Goal: Navigation & Orientation: Find specific page/section

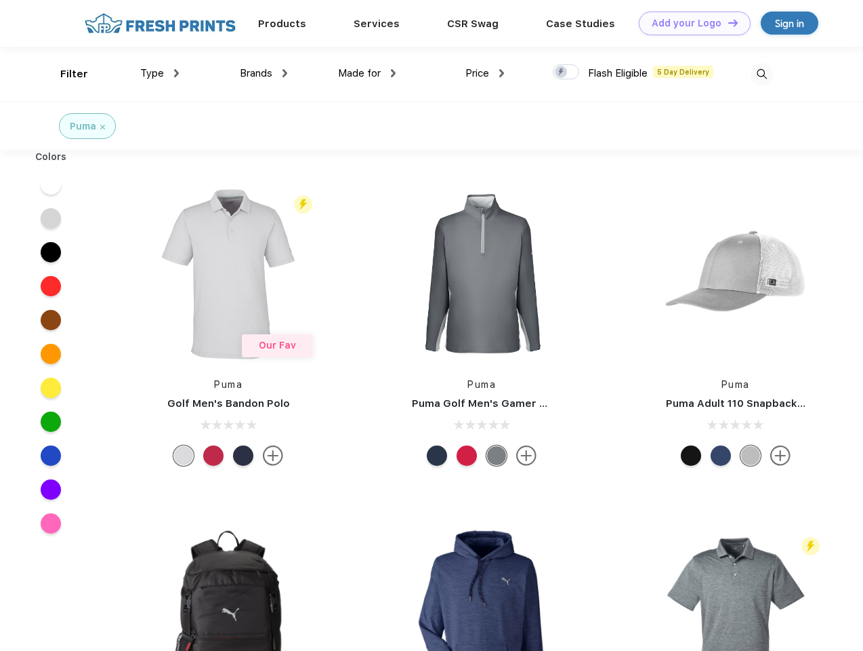
click at [690, 23] on link "Add your Logo Design Tool" at bounding box center [695, 24] width 112 height 24
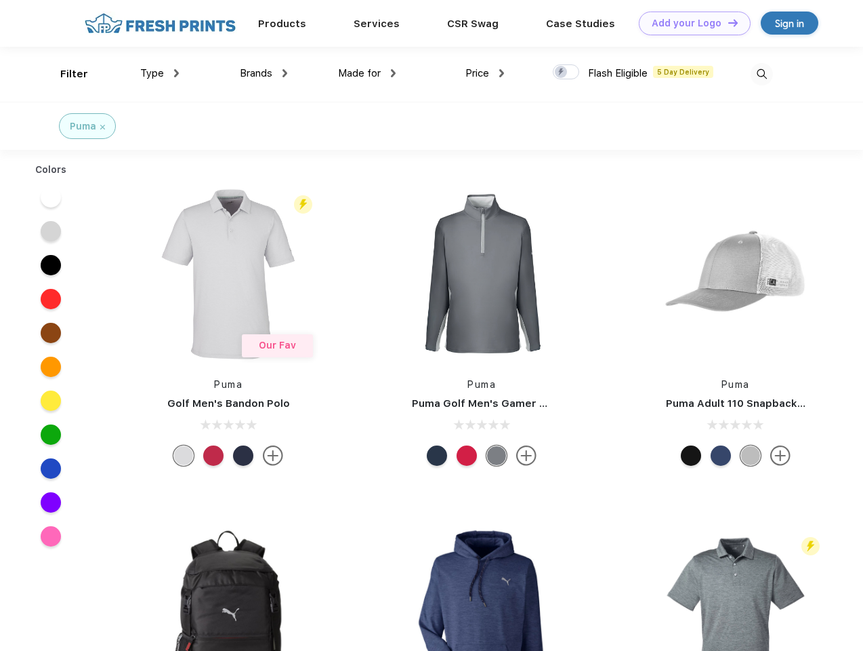
click at [0, 0] on div "Design Tool" at bounding box center [0, 0] width 0 height 0
click at [727, 22] on link "Add your Logo Design Tool" at bounding box center [695, 24] width 112 height 24
click at [65, 74] on div "Filter" at bounding box center [74, 74] width 28 height 16
click at [160, 73] on span "Type" at bounding box center [152, 73] width 24 height 12
click at [264, 73] on span "Brands" at bounding box center [256, 73] width 33 height 12
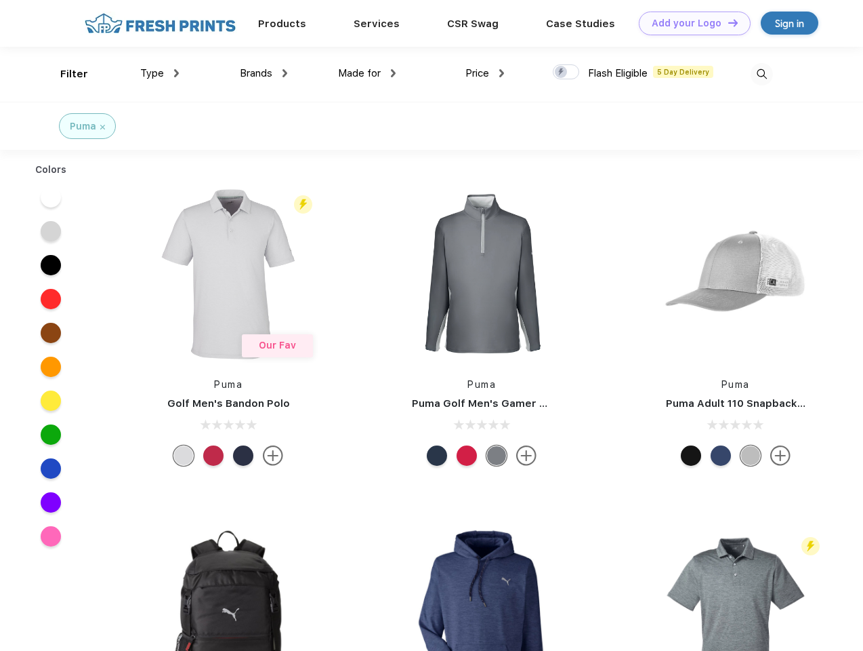
click at [367, 73] on span "Made for" at bounding box center [359, 73] width 43 height 12
click at [485, 73] on span "Price" at bounding box center [478, 73] width 24 height 12
click at [566, 73] on div at bounding box center [566, 71] width 26 height 15
click at [562, 73] on input "checkbox" at bounding box center [557, 68] width 9 height 9
click at [762, 74] on img at bounding box center [762, 74] width 22 height 22
